Goal: Book appointment/travel/reservation

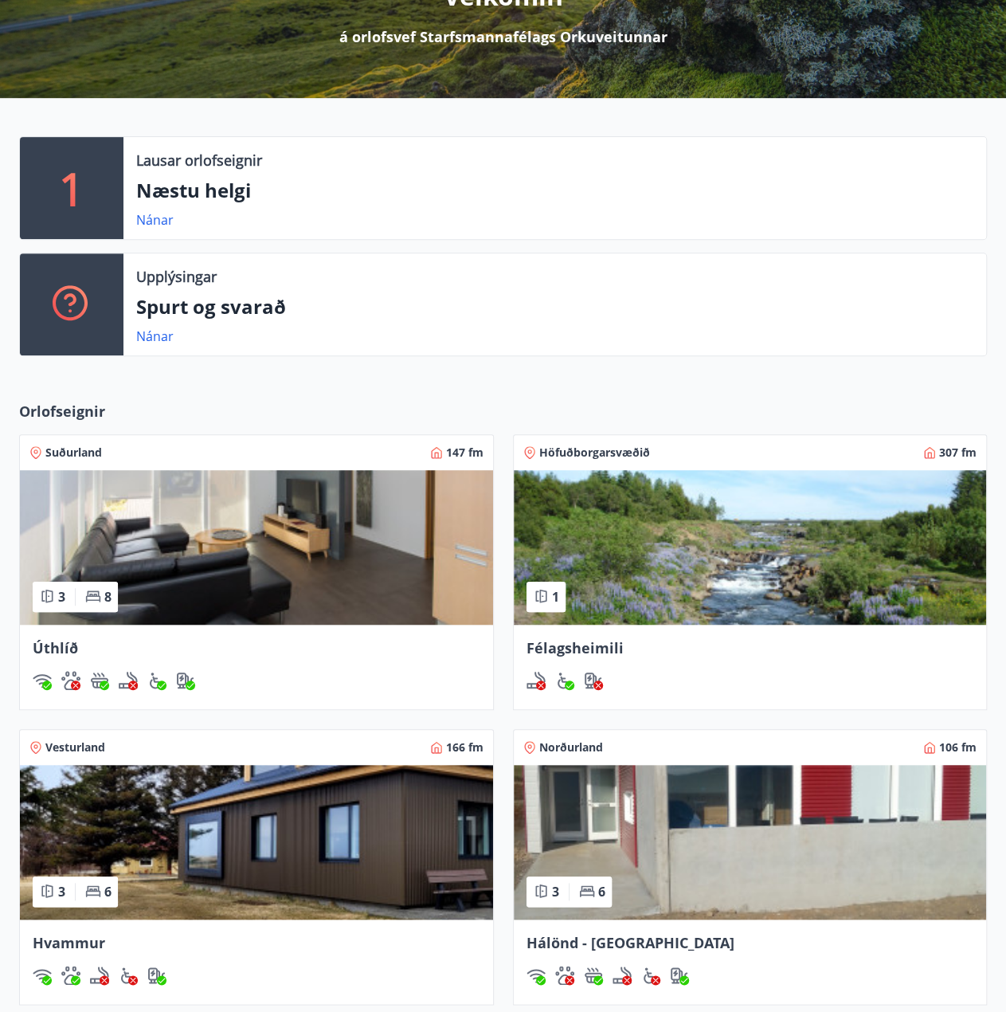
scroll to position [500, 0]
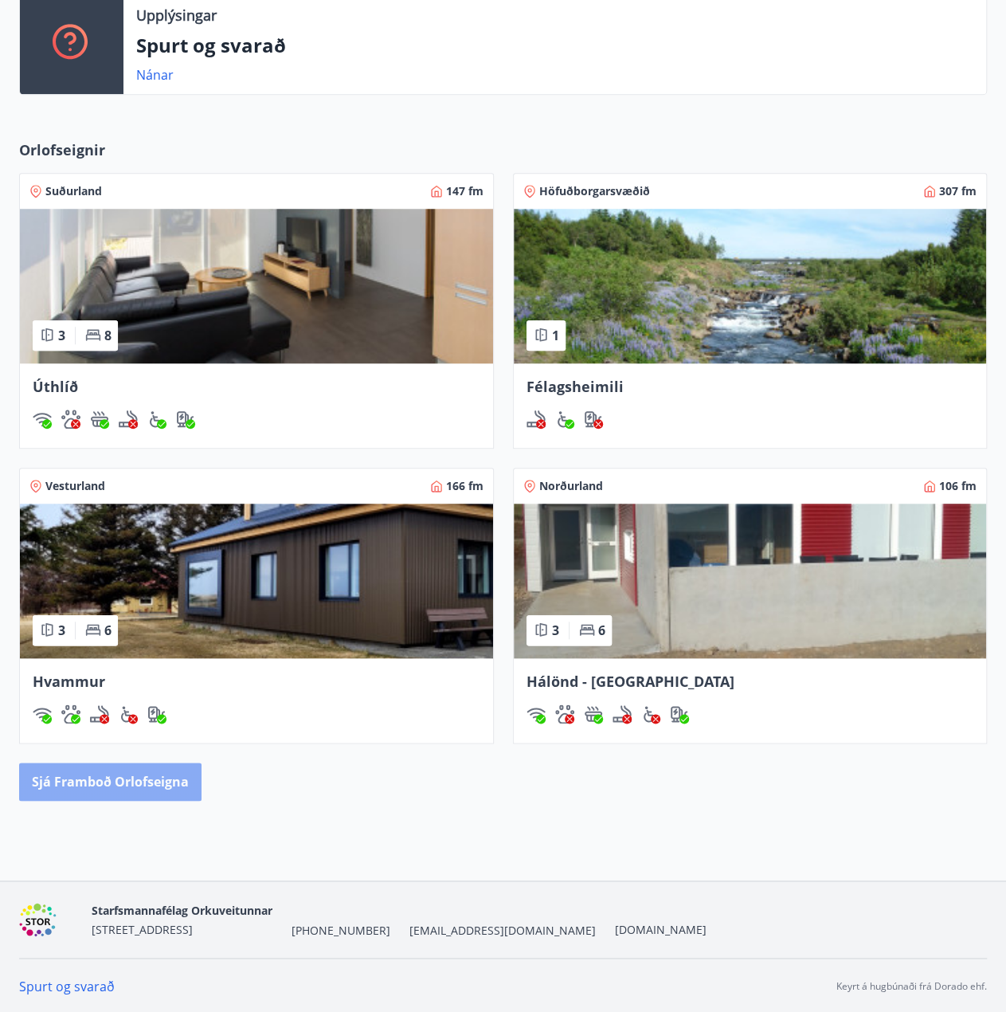
click at [136, 772] on button "Sjá framboð orlofseigna" at bounding box center [110, 782] width 182 height 38
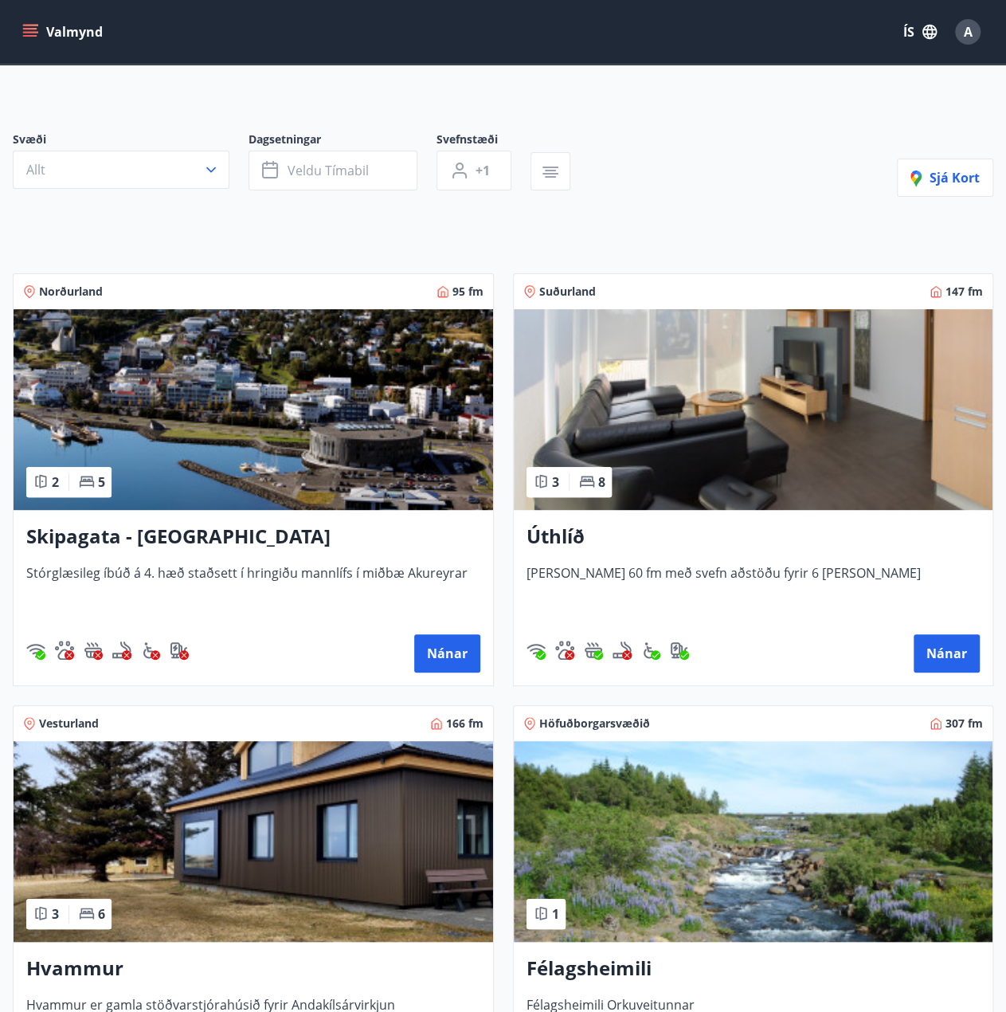
click at [696, 410] on img at bounding box center [754, 409] width 480 height 201
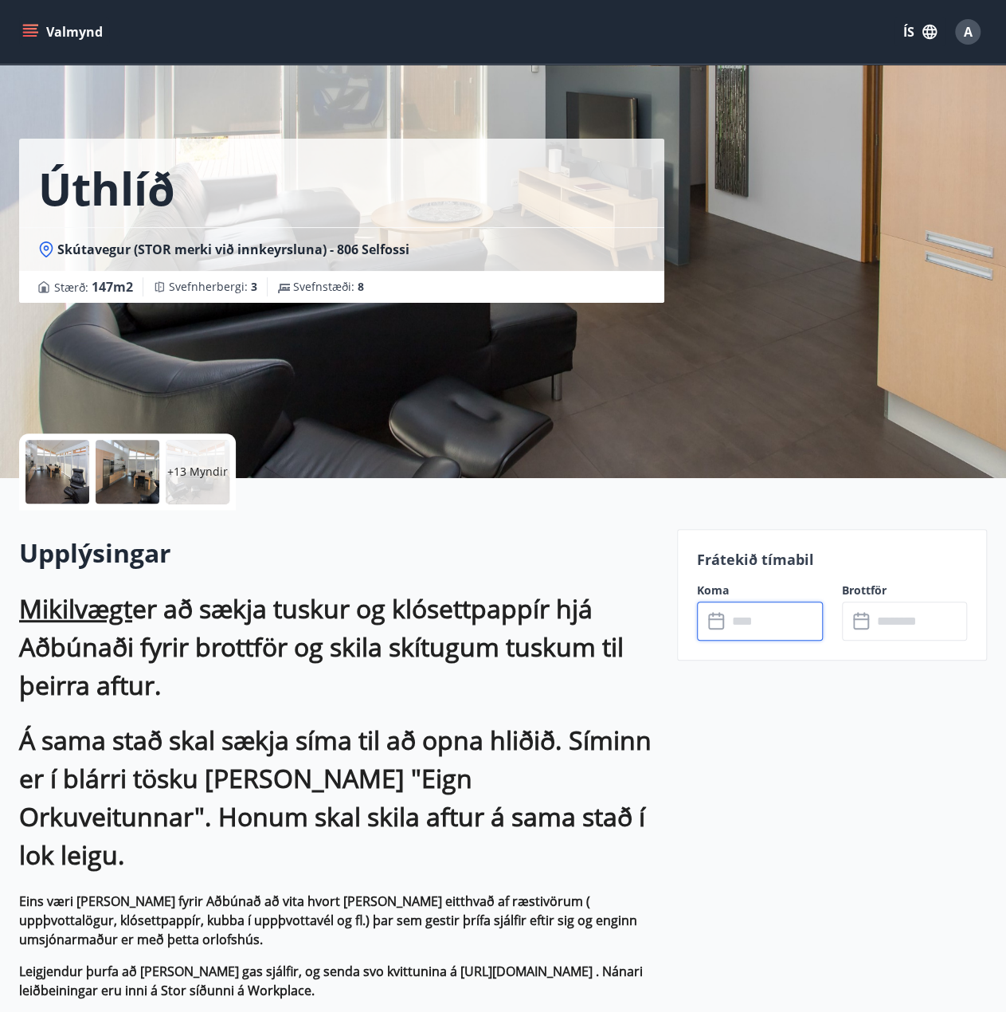
click at [740, 618] on input "text" at bounding box center [776, 621] width 96 height 39
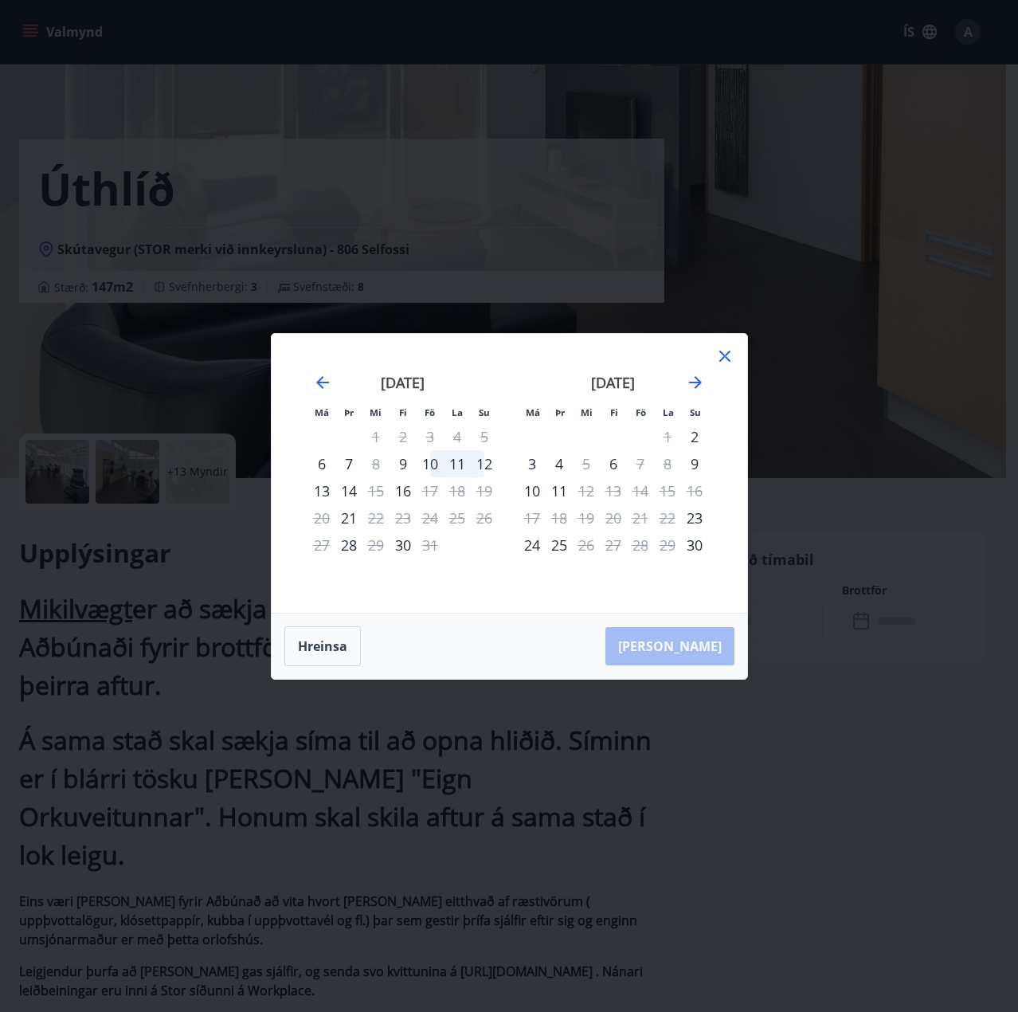
click at [711, 379] on div "nóvember 2025 1 2 3 4 5 6 7 8 9 10 11 12 13 14 15 16 17 18 19 20 21 22 23 24 25…" at bounding box center [613, 483] width 210 height 261
click at [701, 380] on icon "Move forward to switch to the next month." at bounding box center [695, 382] width 19 height 19
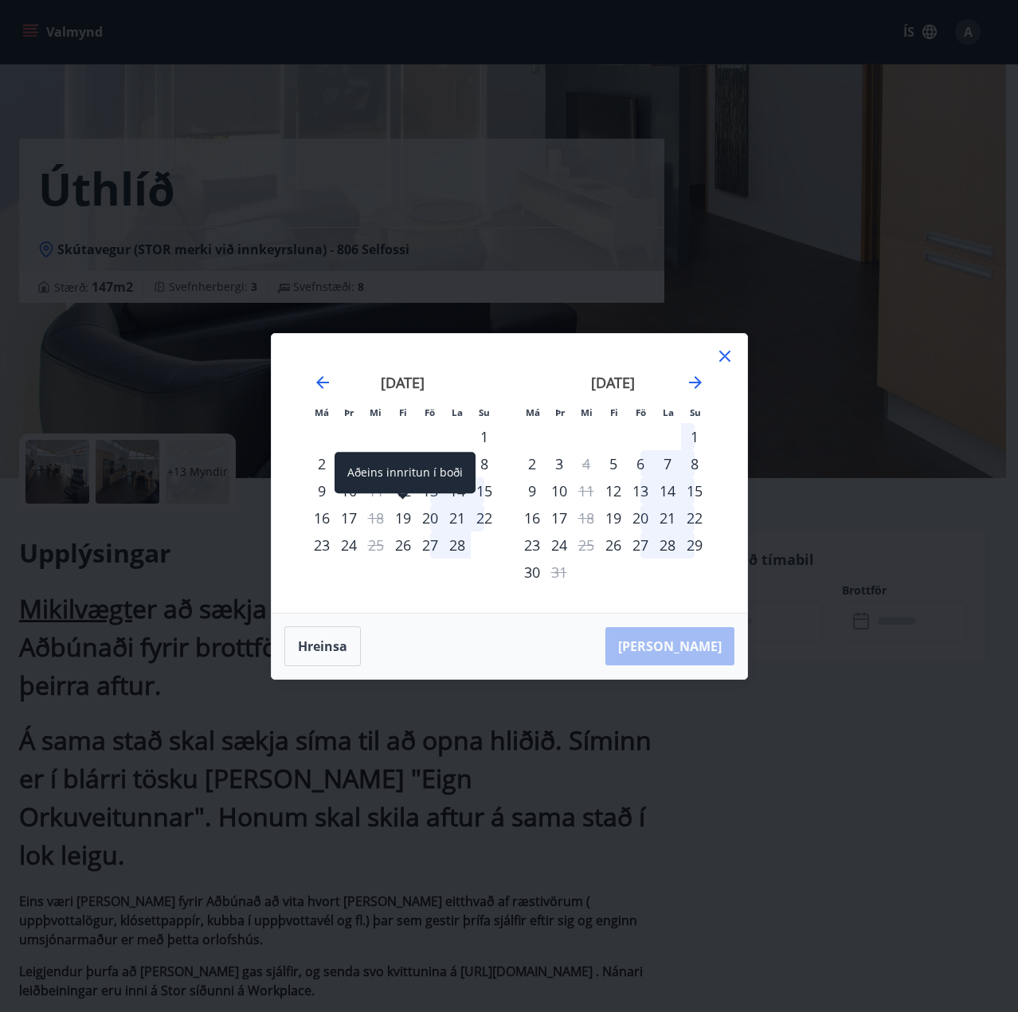
click at [402, 519] on div "19" at bounding box center [403, 517] width 27 height 27
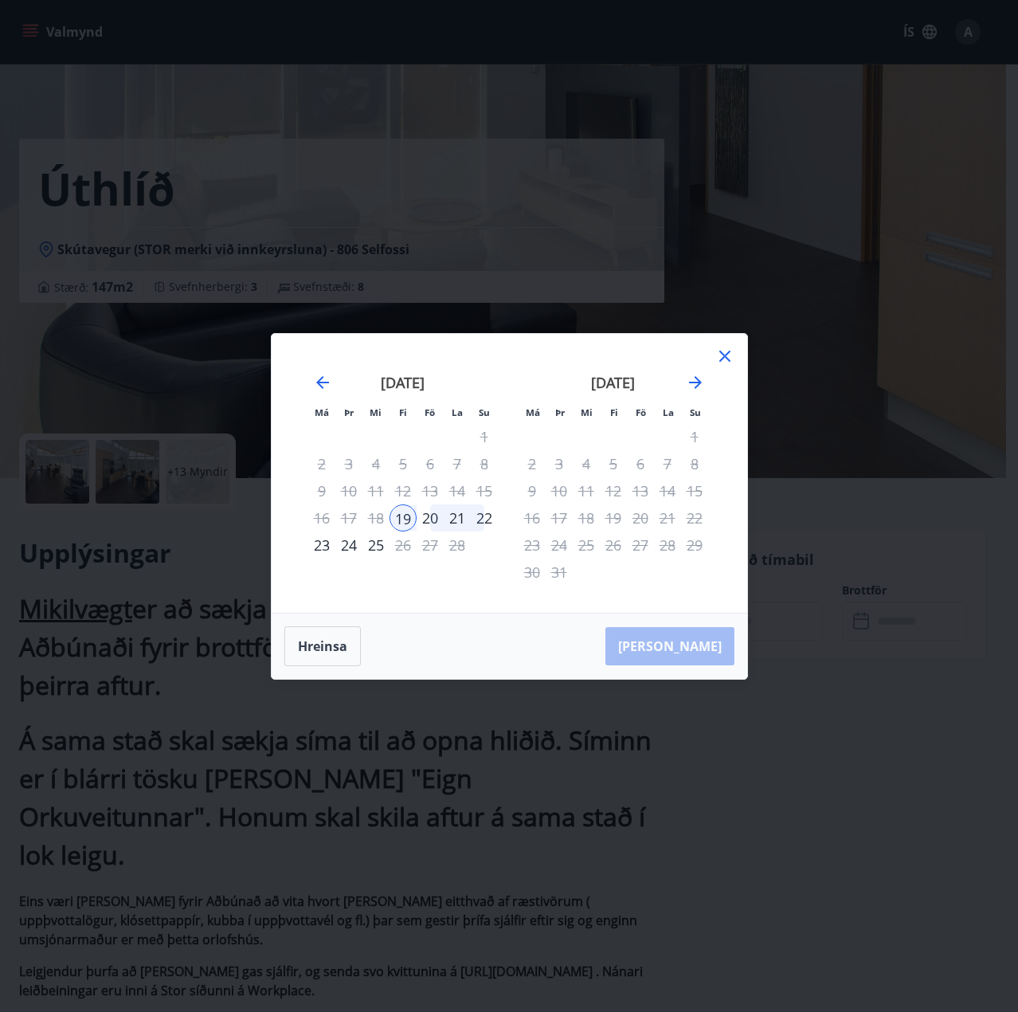
click at [484, 518] on div "22" at bounding box center [484, 517] width 27 height 27
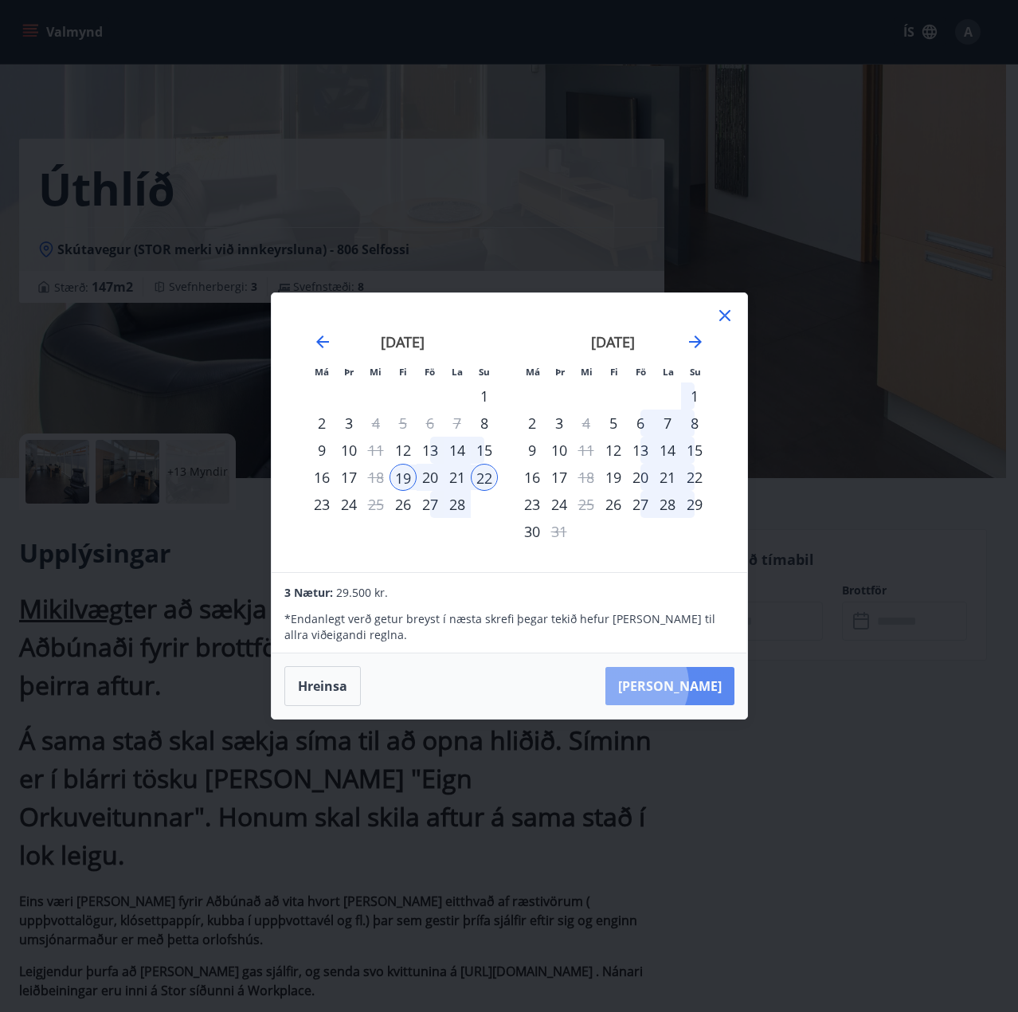
click at [685, 684] on button "Taka Frá" at bounding box center [670, 686] width 129 height 38
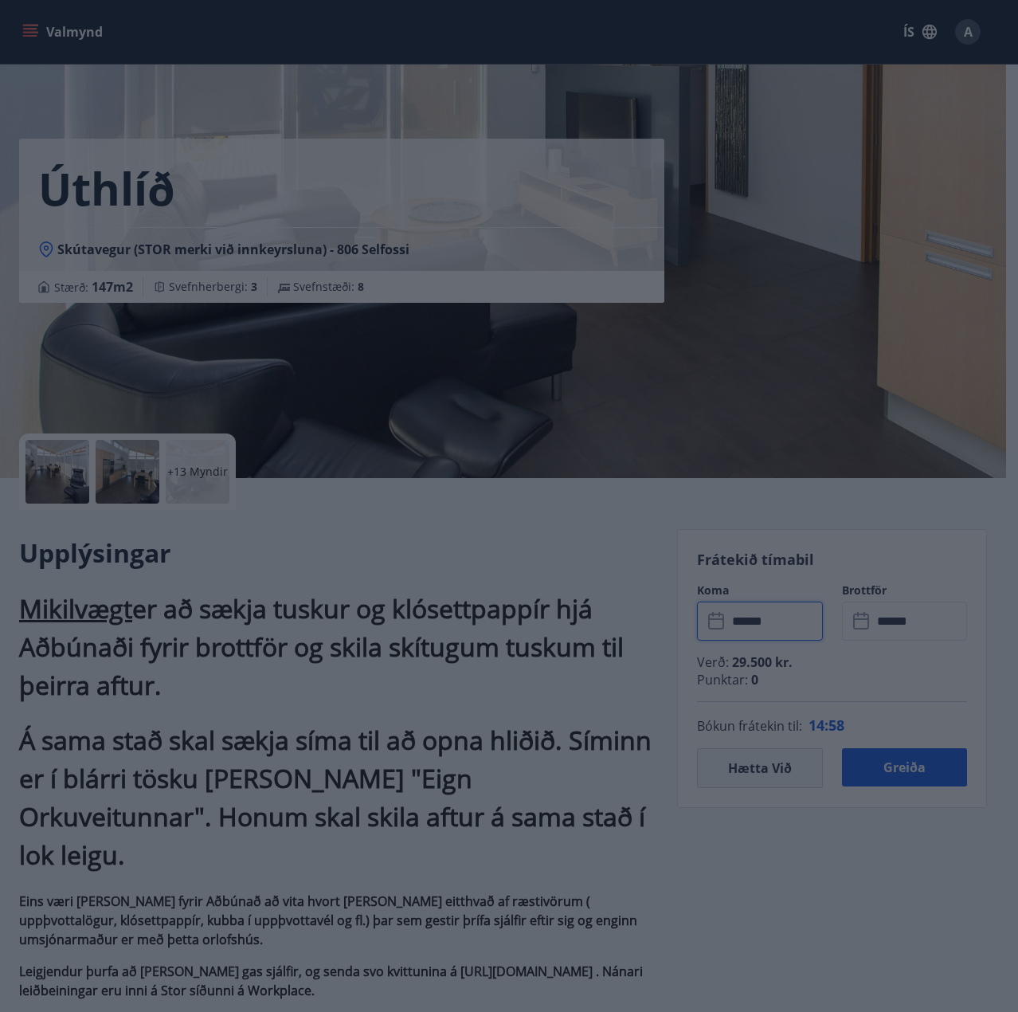
type input "******"
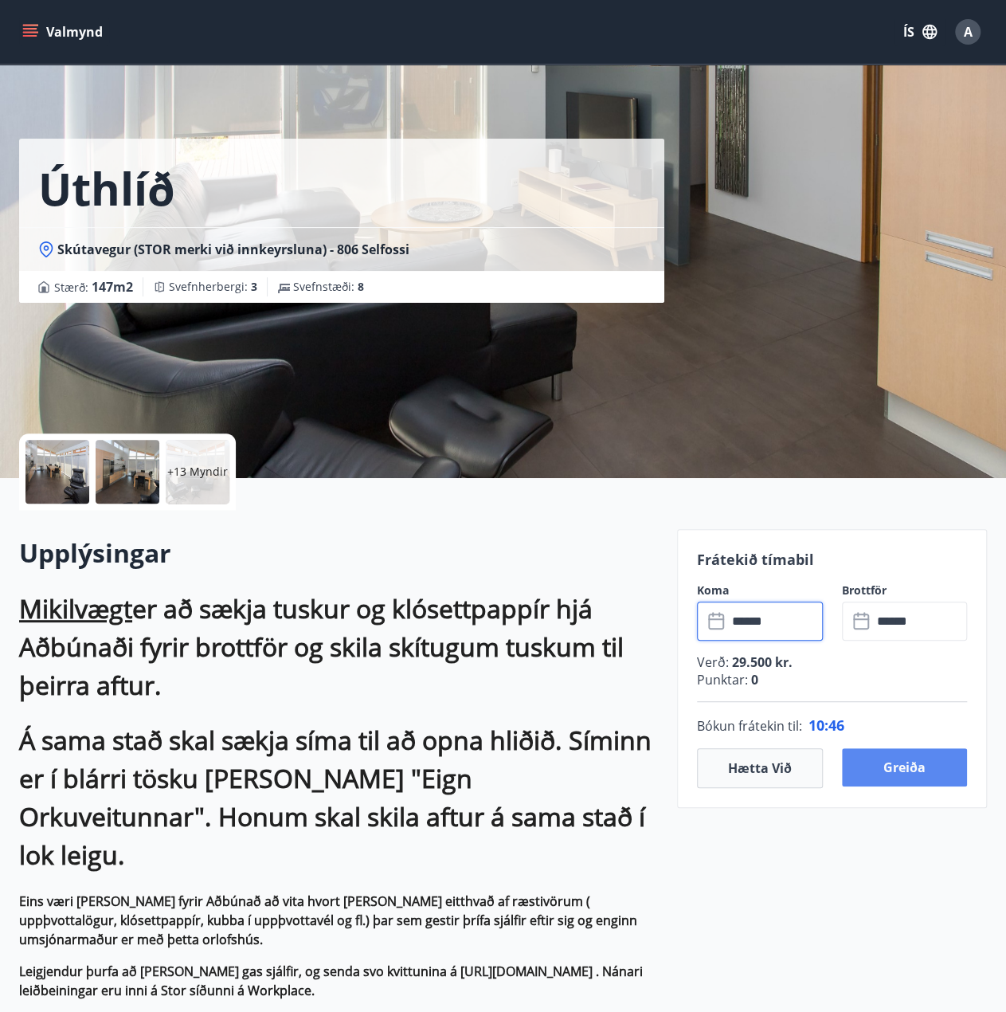
click at [885, 772] on button "Greiða" at bounding box center [905, 767] width 126 height 38
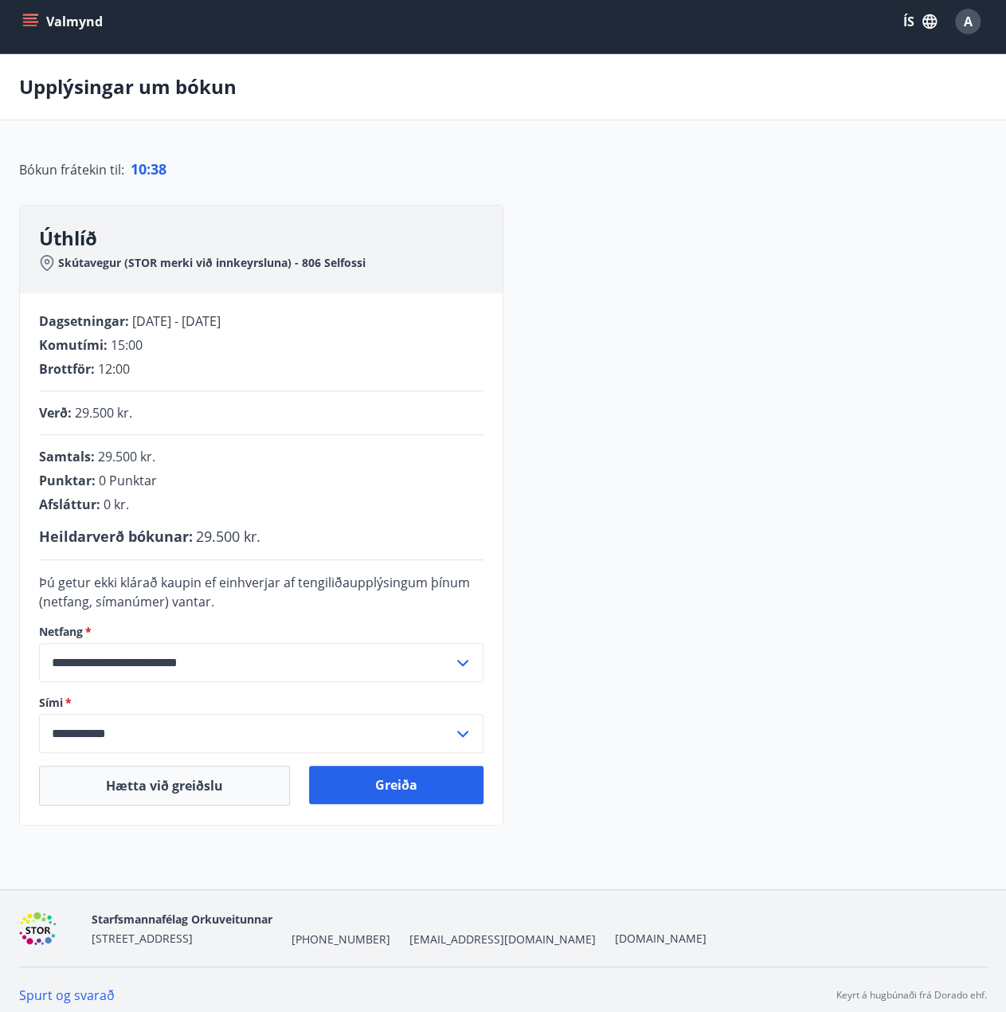
scroll to position [19, 0]
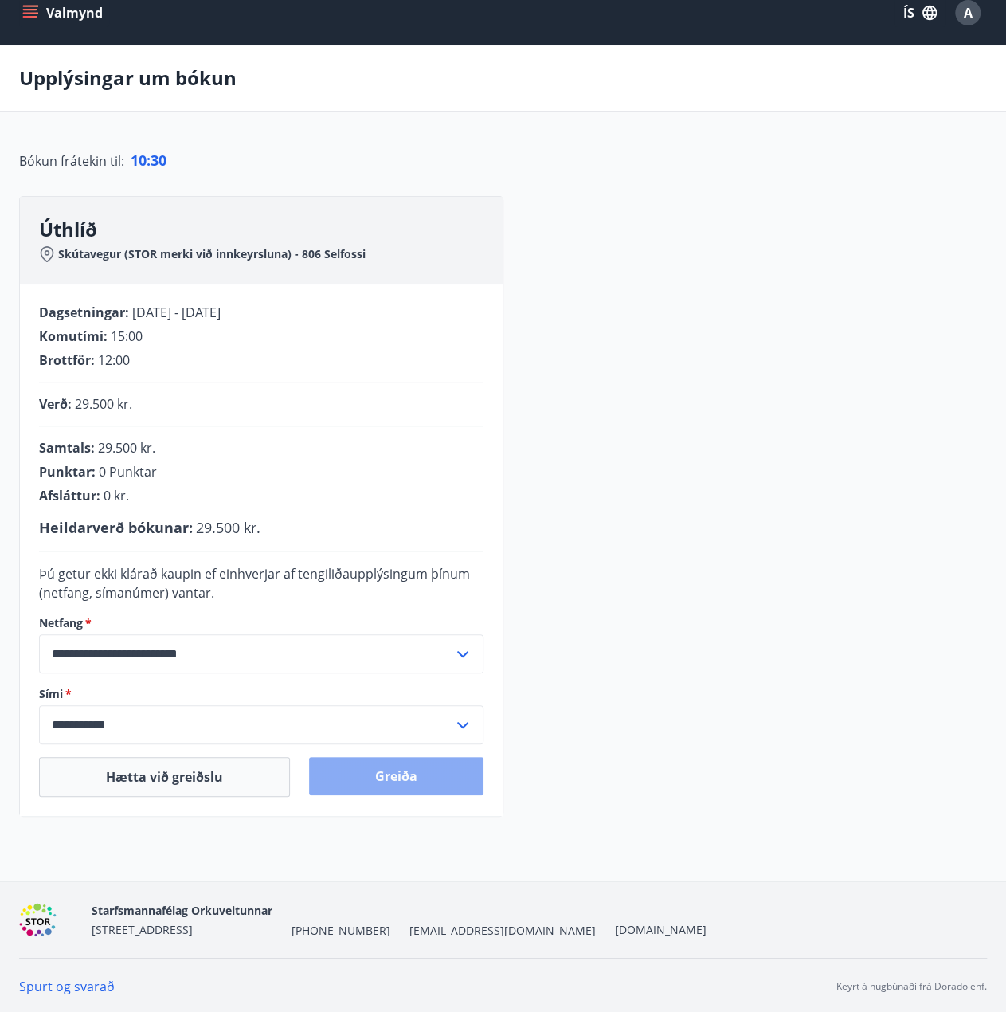
click at [390, 779] on button "Greiða" at bounding box center [396, 776] width 175 height 38
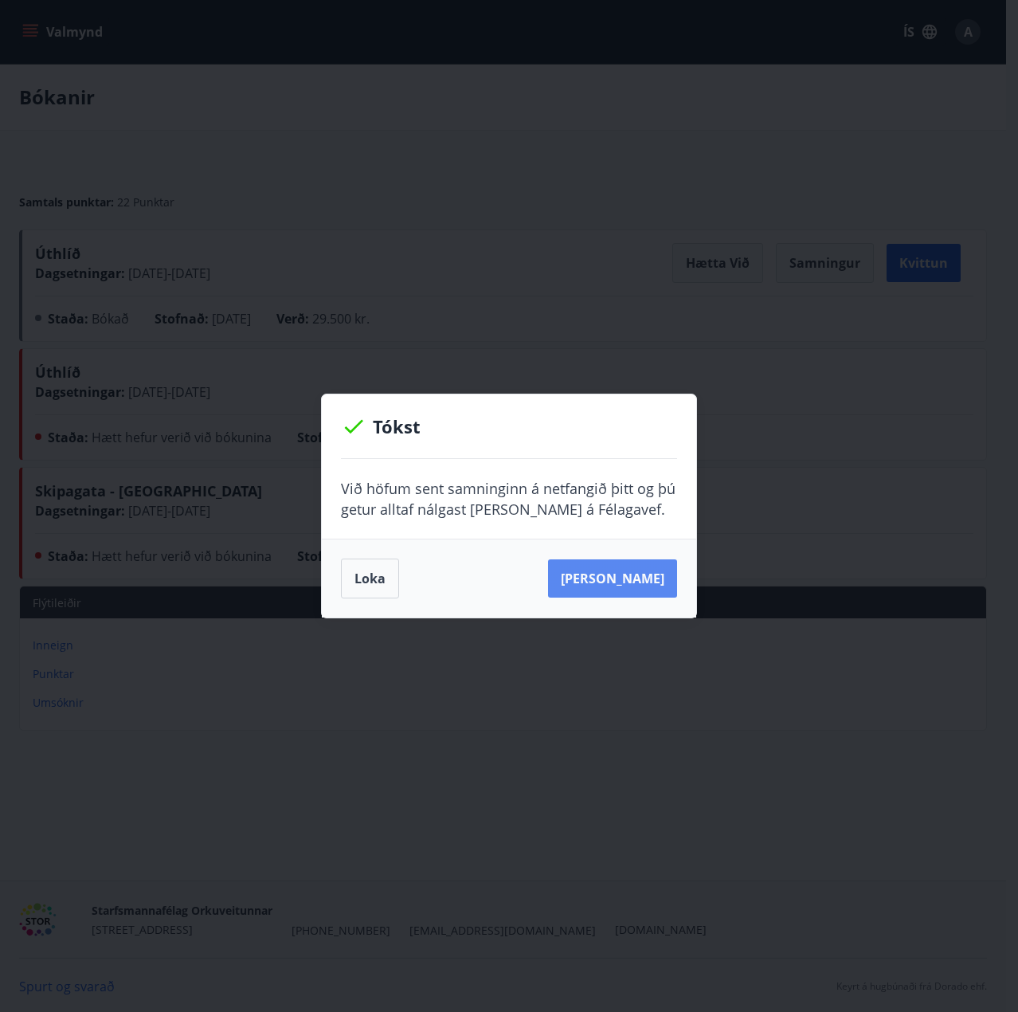
click at [609, 579] on button "[PERSON_NAME]" at bounding box center [612, 578] width 129 height 38
drag, startPoint x: 390, startPoint y: 578, endPoint x: 408, endPoint y: 563, distance: 23.3
click at [390, 578] on button "Loka" at bounding box center [370, 579] width 58 height 40
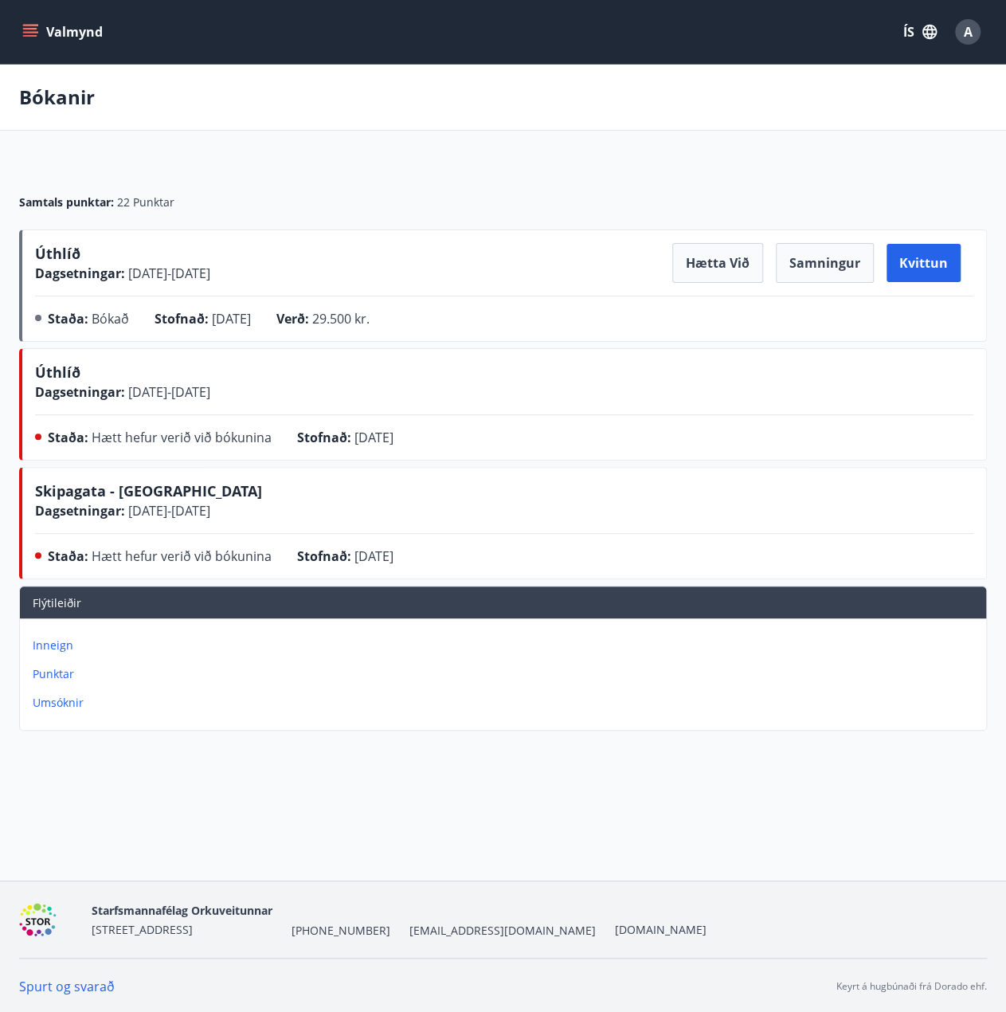
click at [49, 671] on p "Punktar" at bounding box center [506, 674] width 947 height 16
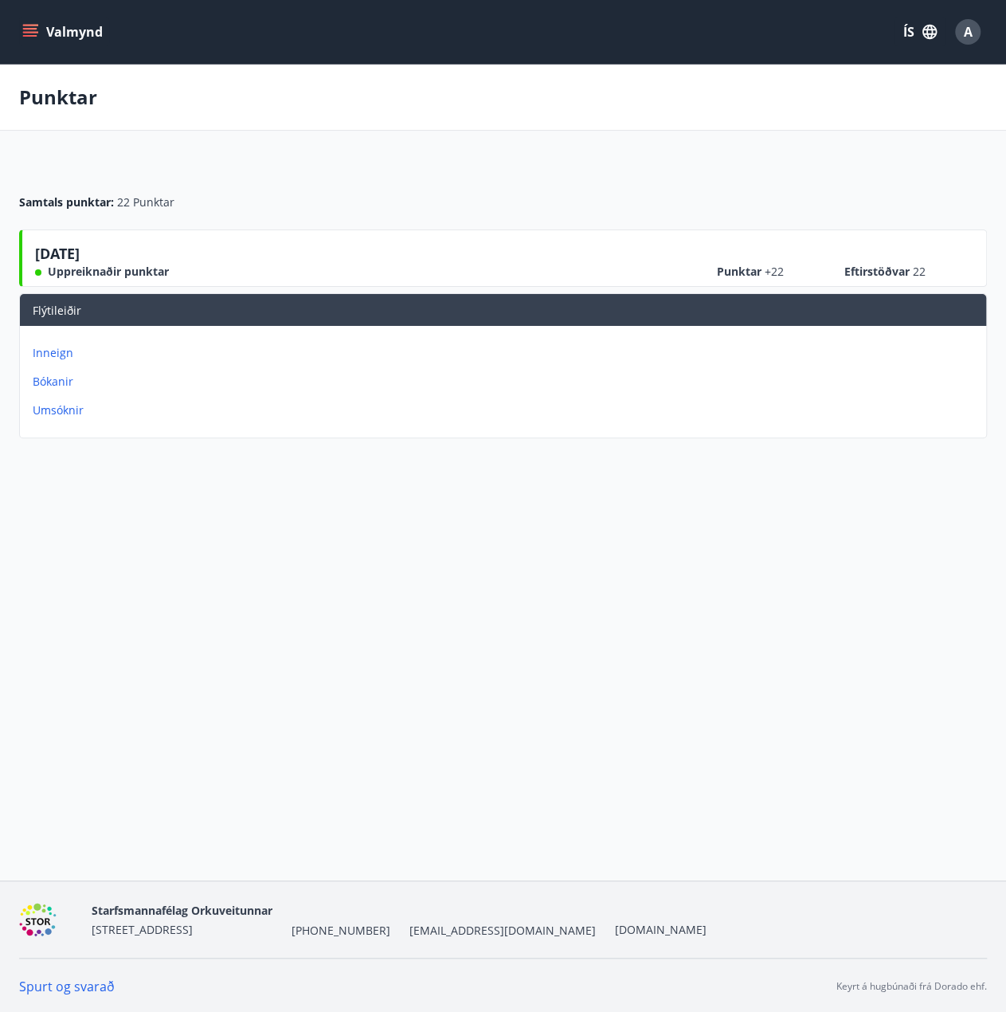
click at [61, 355] on p "Inneign" at bounding box center [506, 353] width 947 height 16
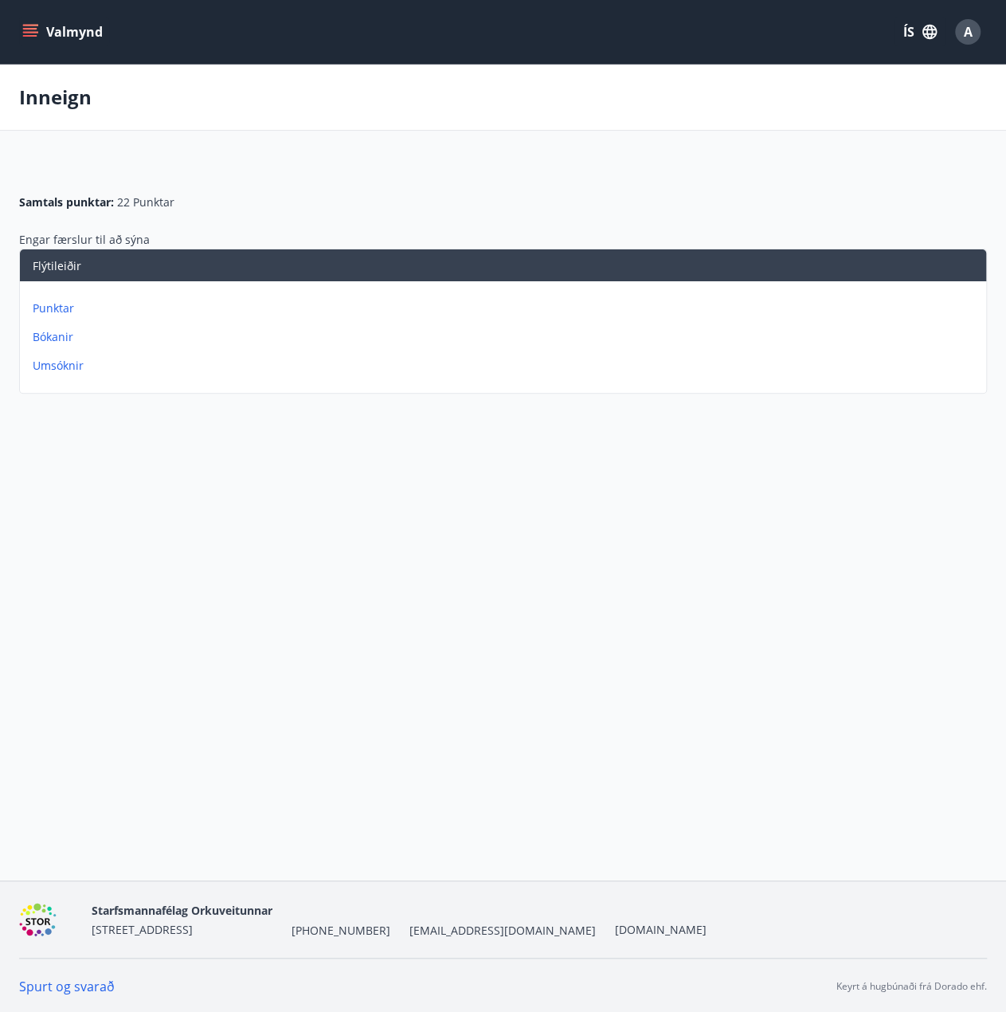
click at [64, 337] on p "Bókanir" at bounding box center [506, 337] width 947 height 16
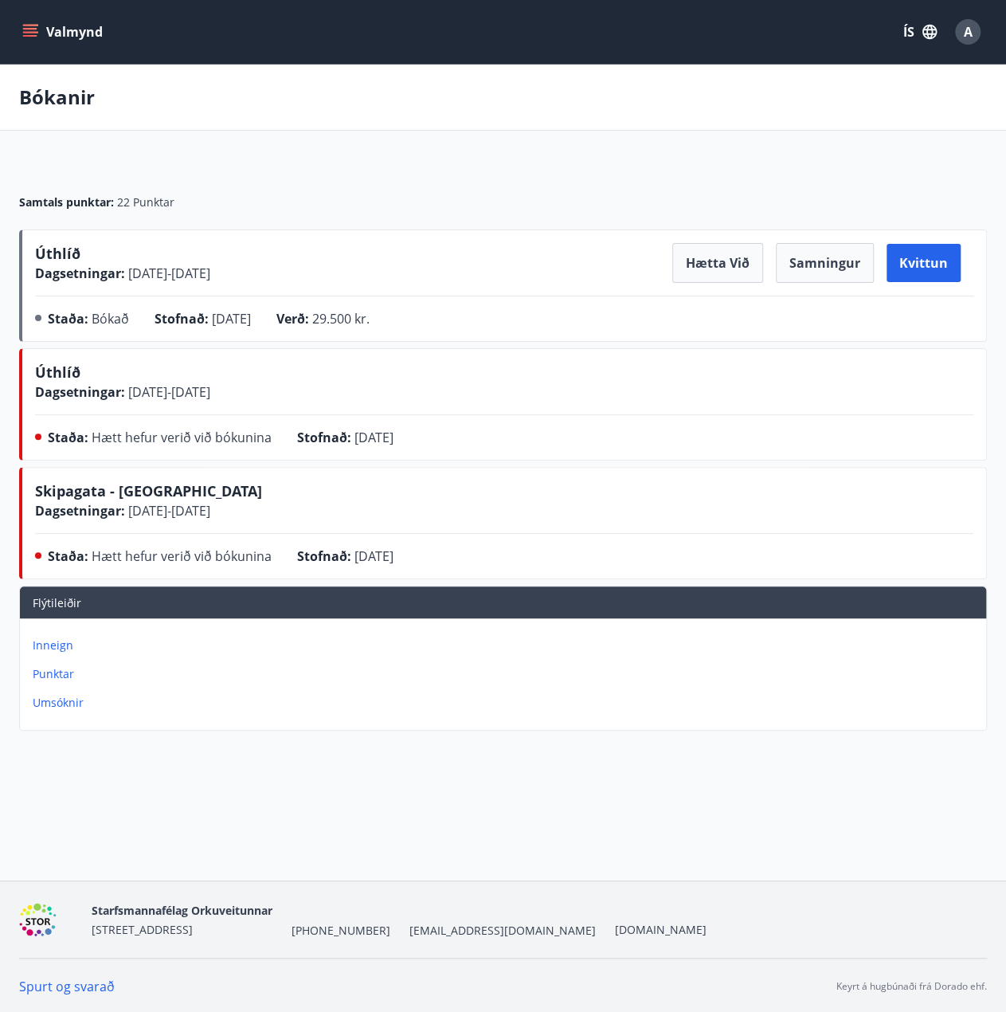
click at [67, 675] on p "Punktar" at bounding box center [506, 674] width 947 height 16
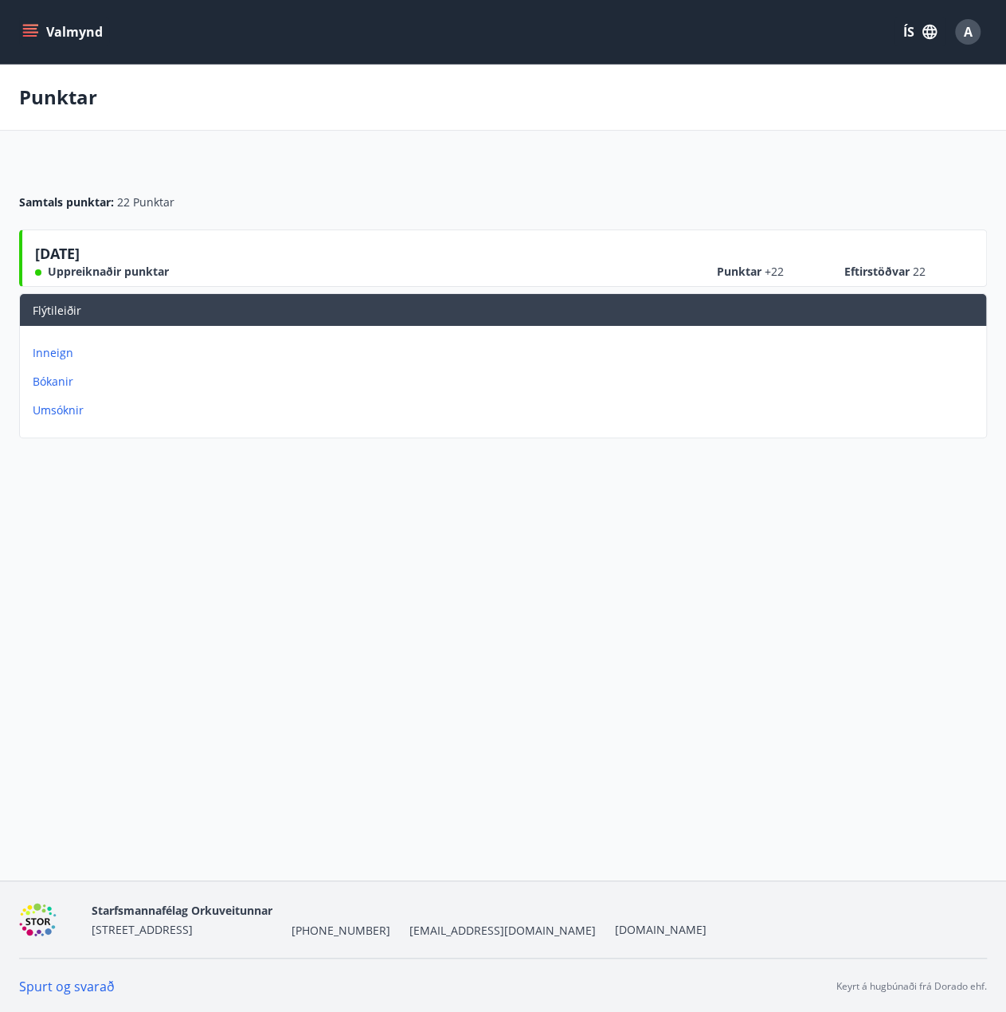
click at [783, 269] on span "+22" at bounding box center [774, 271] width 19 height 15
click at [913, 269] on span "22" at bounding box center [919, 271] width 13 height 15
click at [55, 247] on span "[DATE]" at bounding box center [57, 256] width 45 height 25
